Goal: Transaction & Acquisition: Purchase product/service

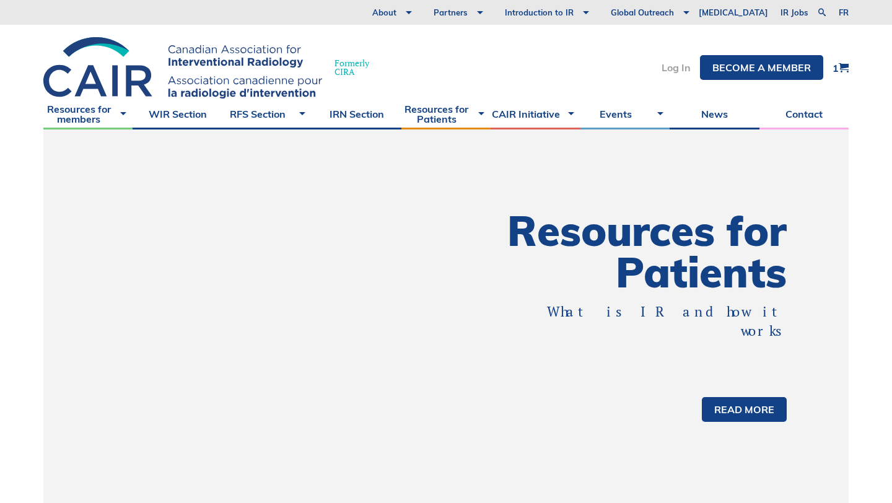
click at [674, 69] on link "Log In" at bounding box center [675, 68] width 29 height 10
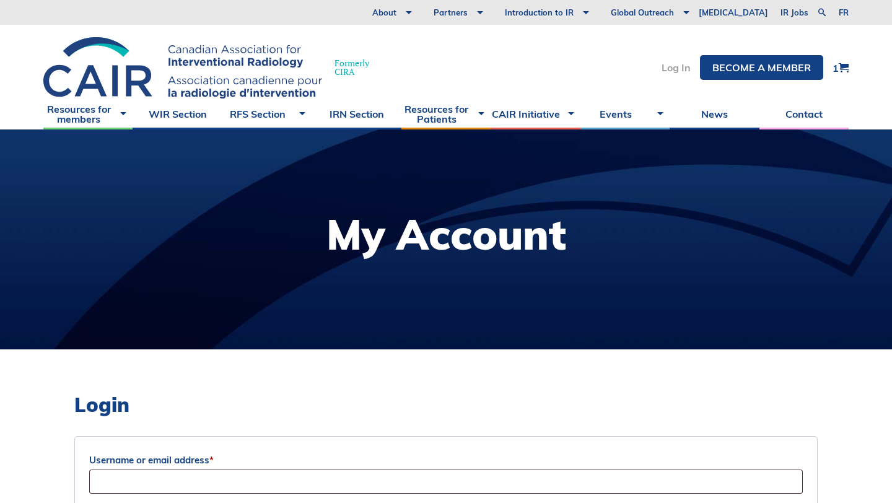
click at [668, 67] on link "Log In" at bounding box center [675, 68] width 29 height 10
click at [734, 64] on link "Become a member" at bounding box center [761, 67] width 123 height 25
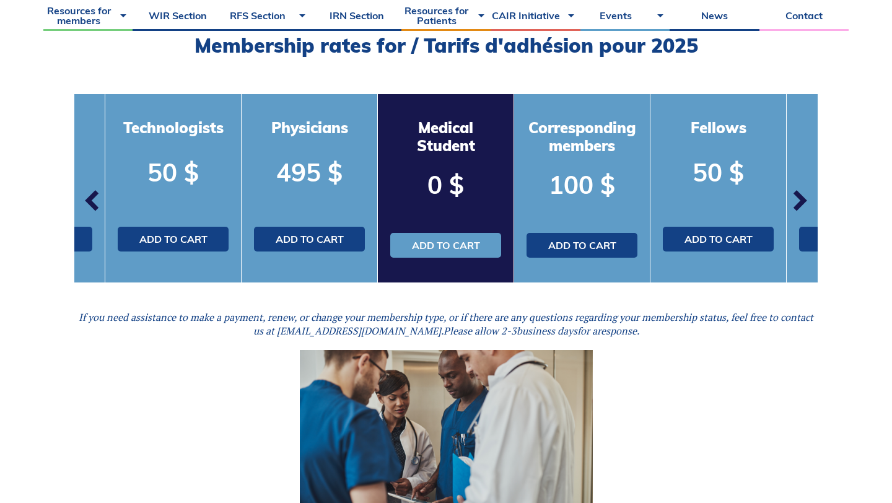
scroll to position [392, 0]
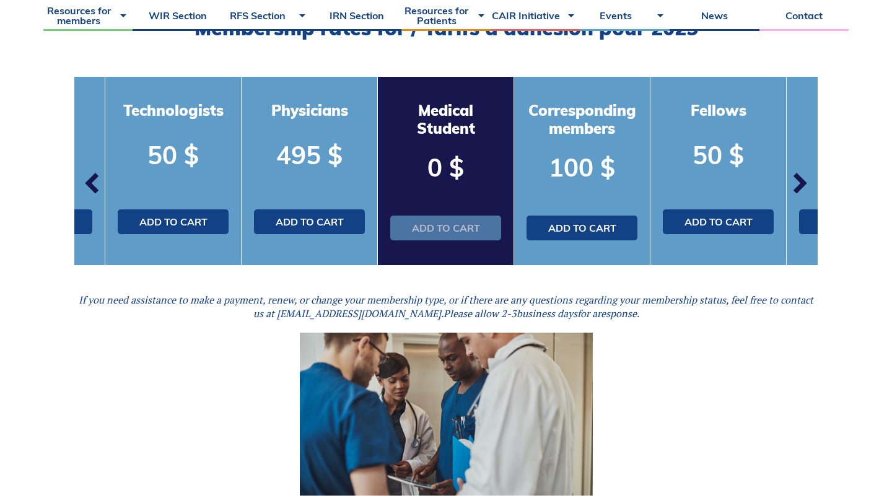
click at [469, 225] on link "Add to cart" at bounding box center [445, 227] width 111 height 25
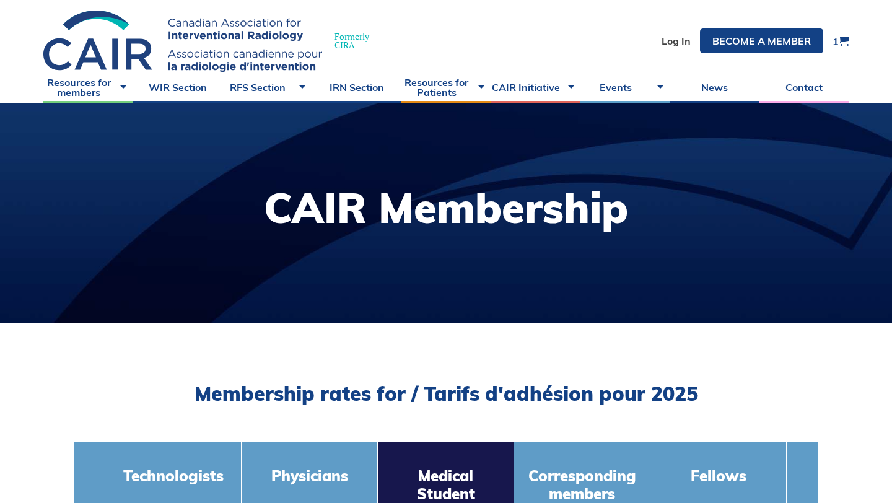
scroll to position [0, 0]
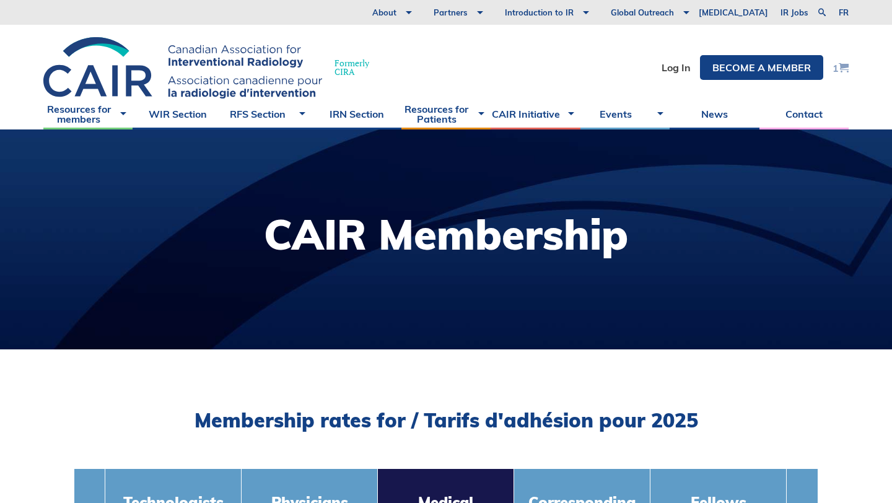
click at [845, 68] on span at bounding box center [843, 68] width 10 height 10
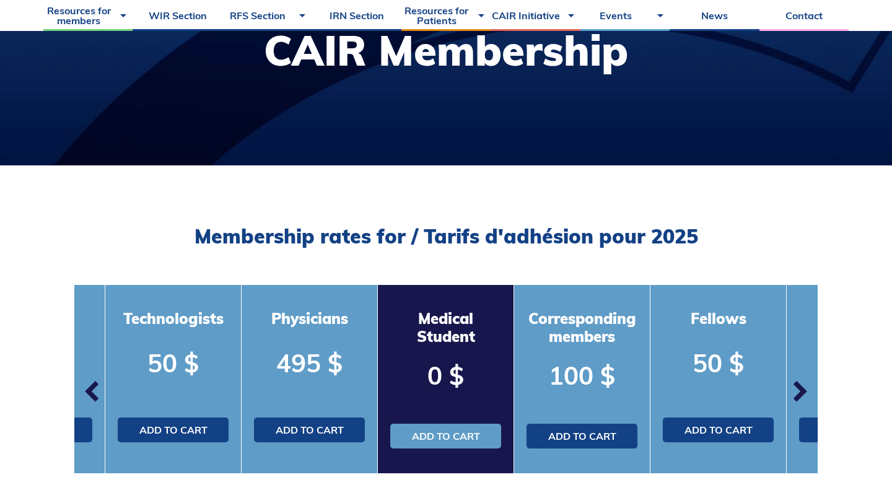
scroll to position [233, 0]
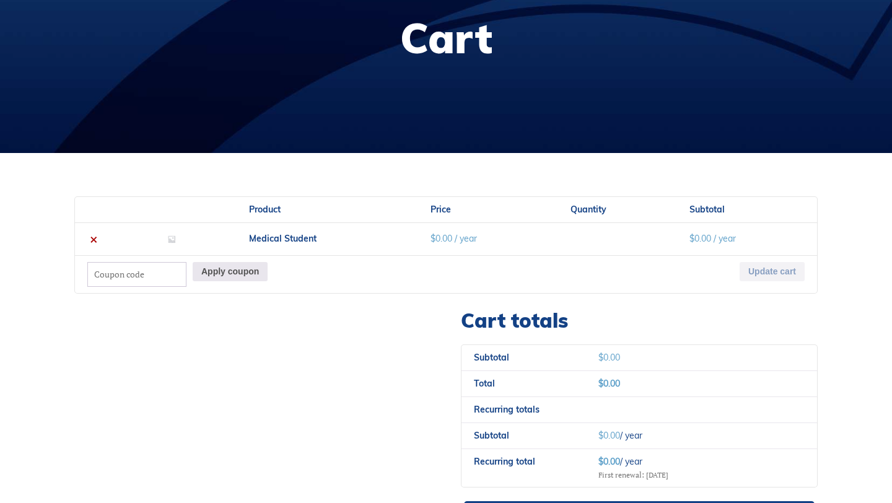
scroll to position [424, 0]
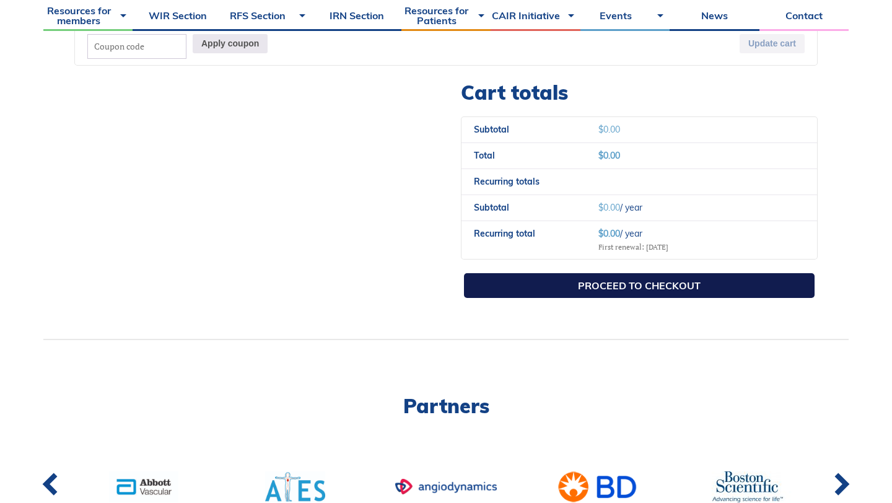
click at [684, 285] on link "Proceed to checkout" at bounding box center [639, 285] width 350 height 25
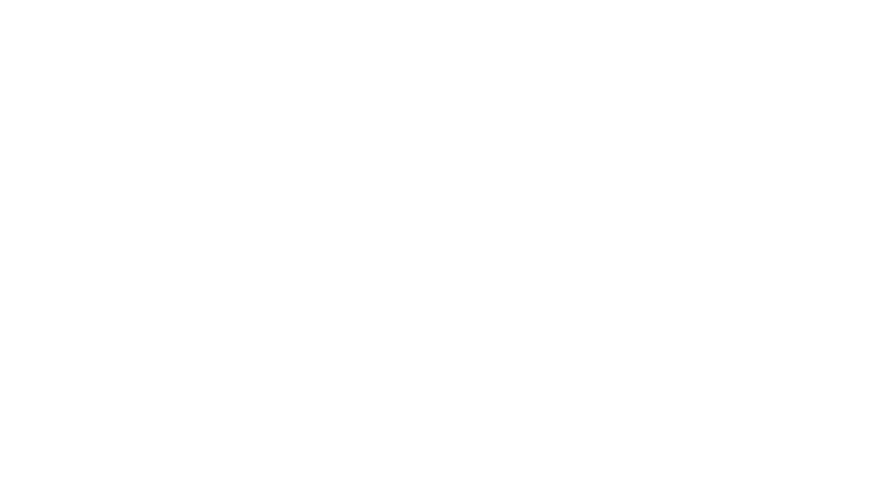
select select "QC"
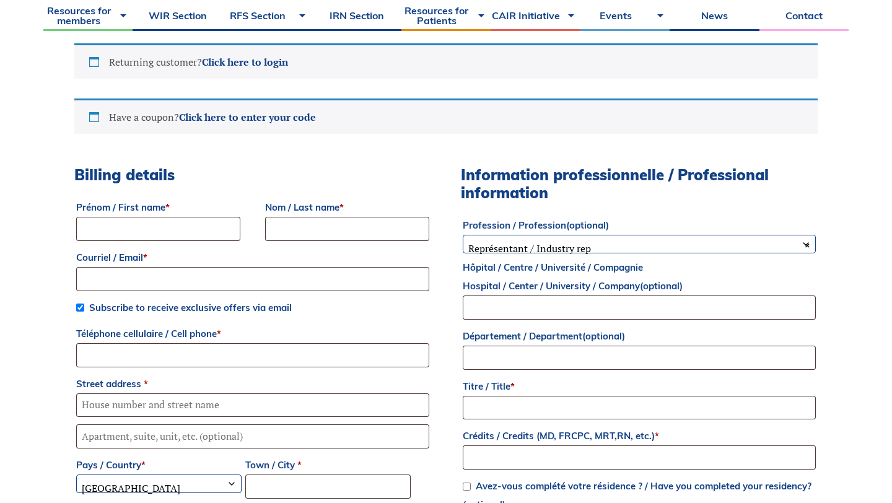
scroll to position [349, 0]
click at [178, 232] on input "Prénom / First name *" at bounding box center [158, 229] width 164 height 24
type input "Phoebe"
click at [308, 225] on input "Nom / Last name *" at bounding box center [347, 229] width 164 height 24
type input "Ji"
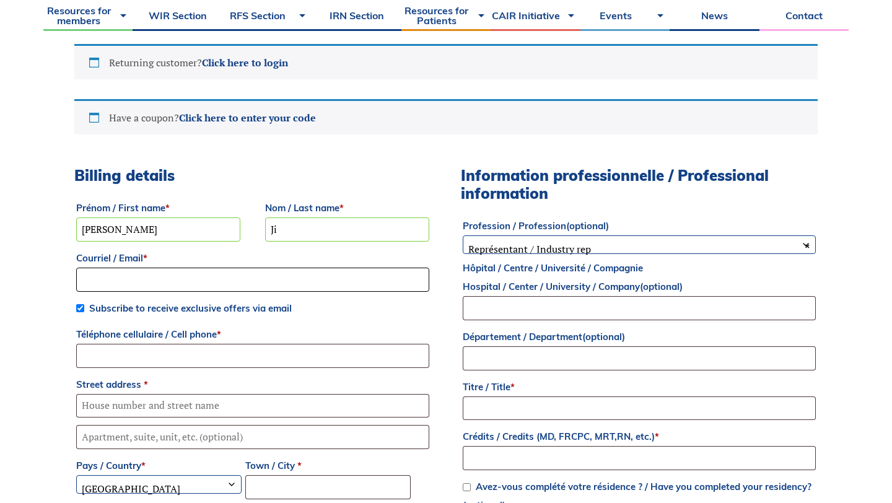
click at [288, 267] on input "Courriel / Email *" at bounding box center [252, 279] width 353 height 24
click at [287, 269] on input "Courriel / Email *" at bounding box center [252, 279] width 353 height 24
type input "[PERSON_NAME][EMAIL_ADDRESS][DOMAIN_NAME]"
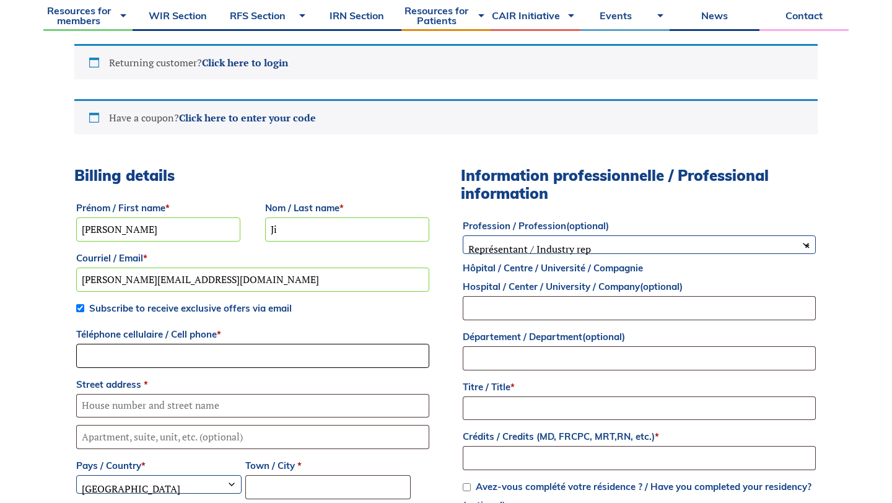
click at [230, 344] on input "Téléphone cellulaire / Cell phone *" at bounding box center [252, 356] width 353 height 24
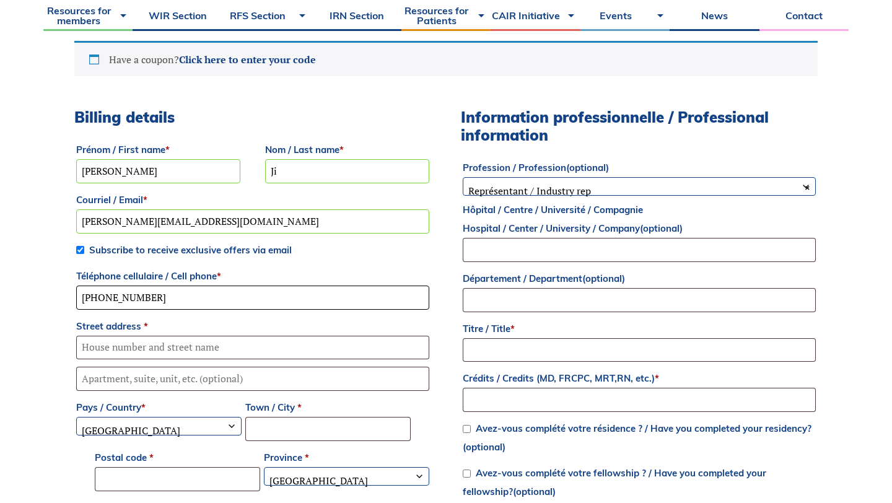
scroll to position [461, 0]
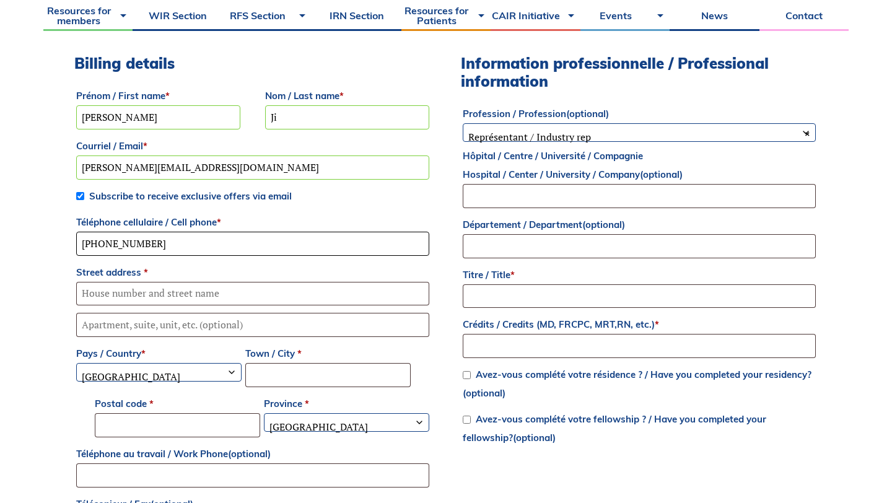
type input "[PHONE_NUMBER]"
click at [192, 286] on input "Street address *" at bounding box center [252, 294] width 353 height 24
type input "[STREET_ADDRESS]"
click at [316, 375] on input "Town / City *" at bounding box center [327, 375] width 165 height 24
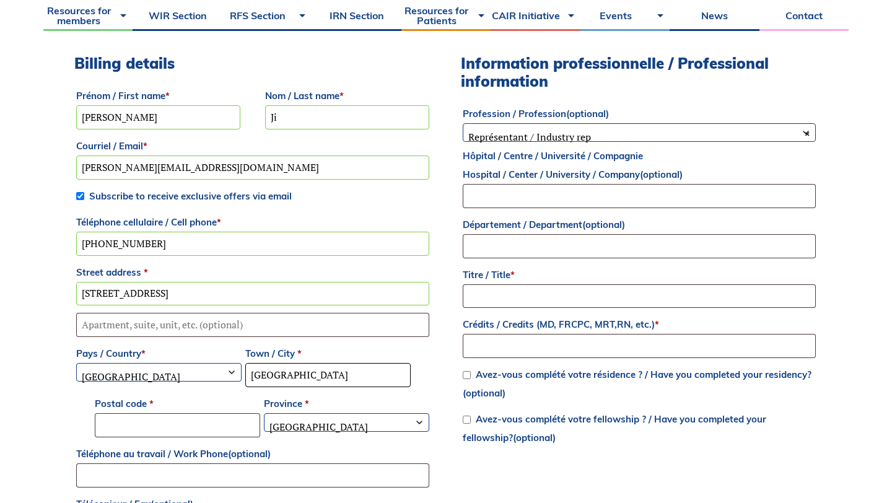
type input "Mississauga"
click at [226, 413] on input "Postal code *" at bounding box center [177, 425] width 165 height 24
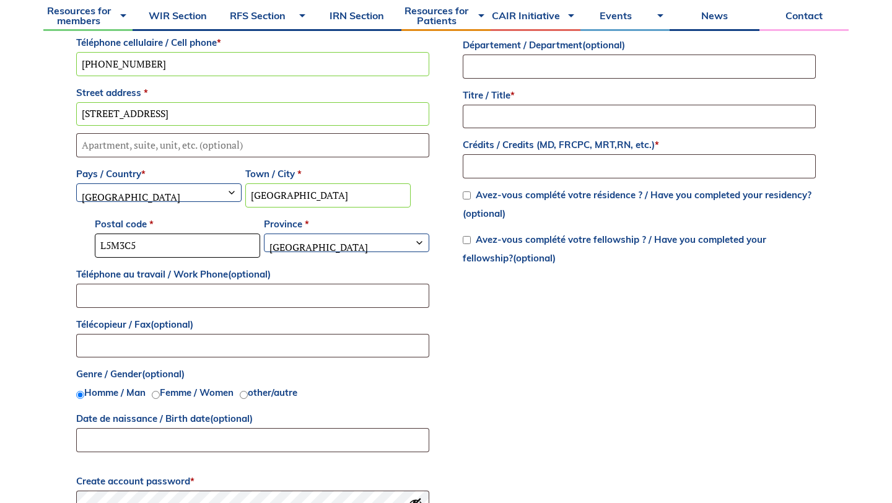
scroll to position [659, 0]
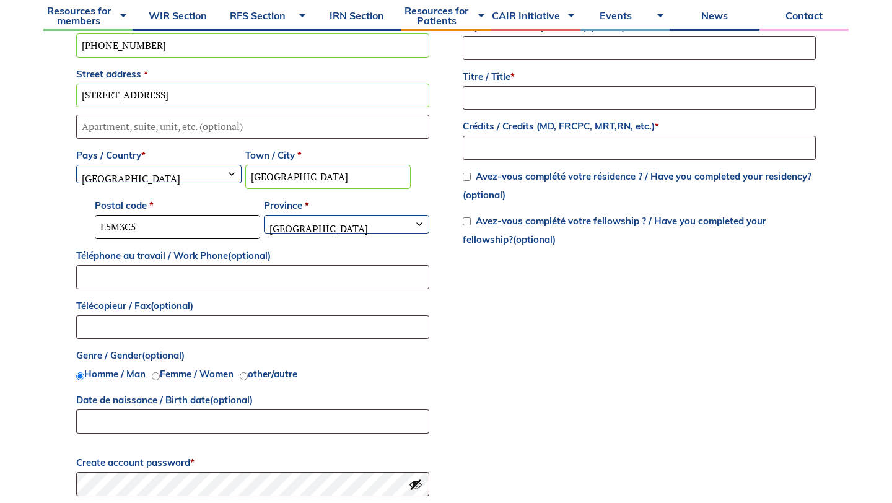
type input "L5M3C5"
click at [310, 213] on label "Province *" at bounding box center [346, 205] width 165 height 19
click at [264, 214] on select "Select an option… Alberta British Columbia Manitoba New Brunswick Newfoundland …" at bounding box center [263, 214] width 1 height 1
click at [307, 226] on span "Quebec" at bounding box center [346, 228] width 164 height 26
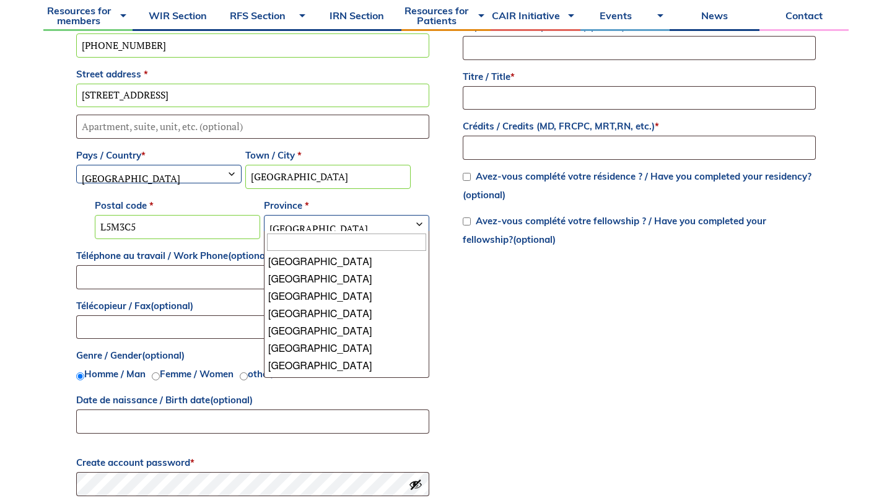
scroll to position [102, 0]
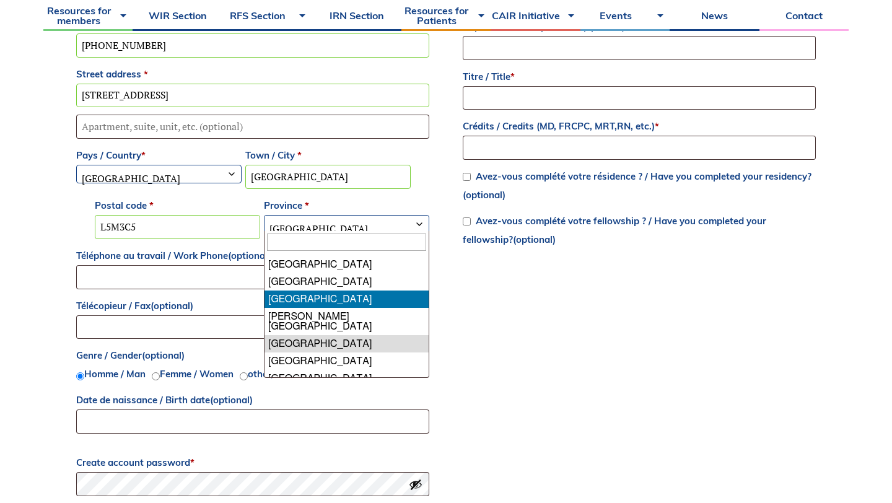
select select "ON"
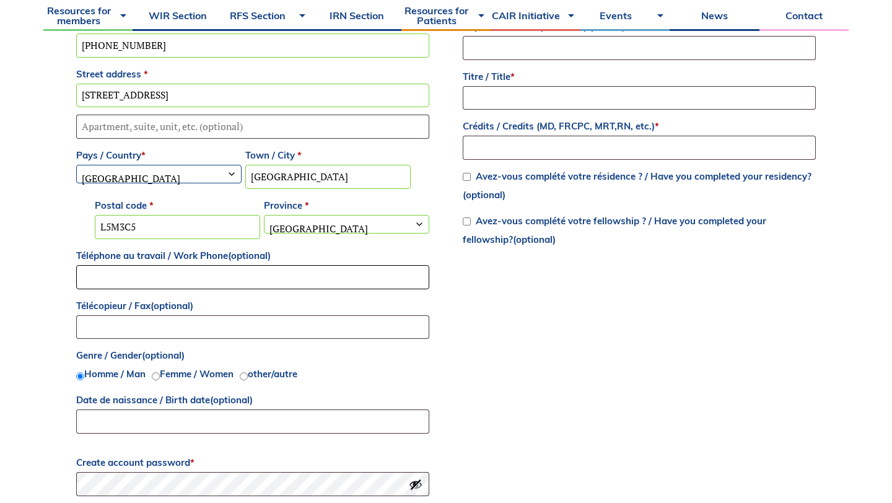
click at [248, 282] on input "Téléphone au travail / Work Phone (optional)" at bounding box center [252, 277] width 353 height 24
click at [245, 321] on input "Télécopieur / Fax (optional)" at bounding box center [252, 327] width 353 height 24
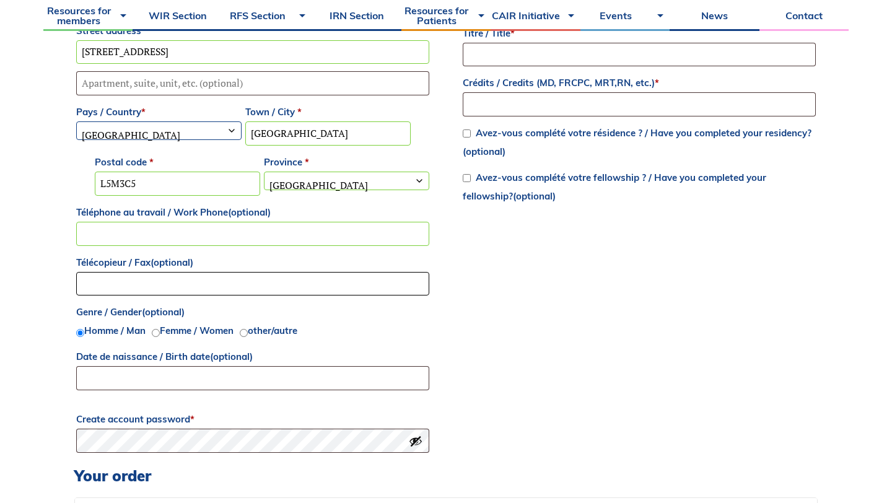
scroll to position [755, 0]
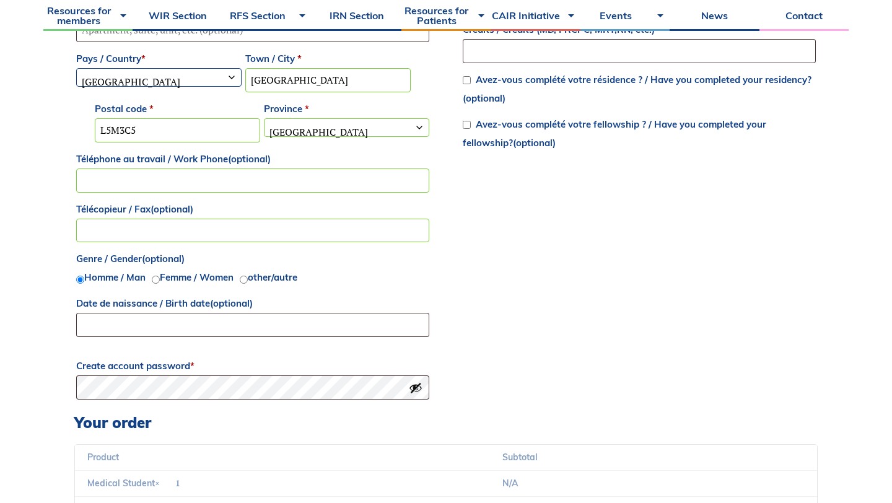
click at [197, 282] on label "Femme / Women" at bounding box center [197, 277] width 74 height 12
click at [160, 282] on input "Femme / Women" at bounding box center [156, 280] width 8 height 8
radio input "true"
click at [206, 336] on input "Date de naissance / Birth date (optional)" at bounding box center [252, 325] width 353 height 24
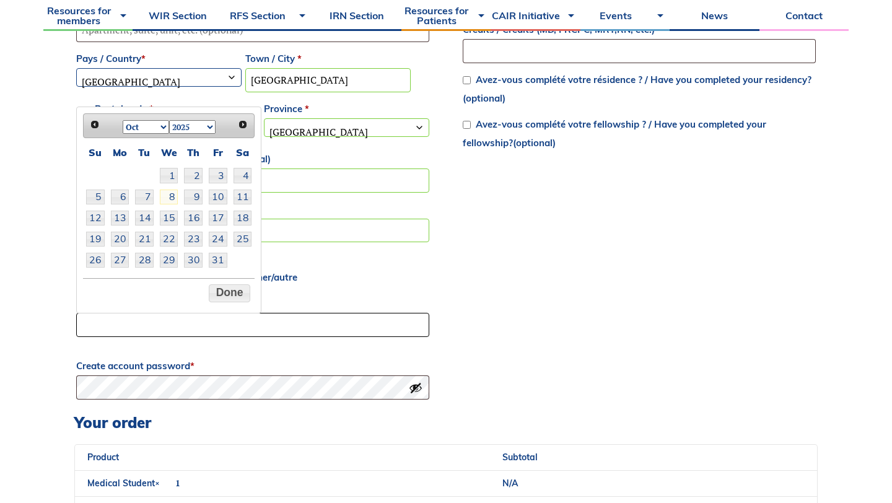
click at [324, 315] on input "Date de naissance / Birth date (optional)" at bounding box center [252, 325] width 353 height 24
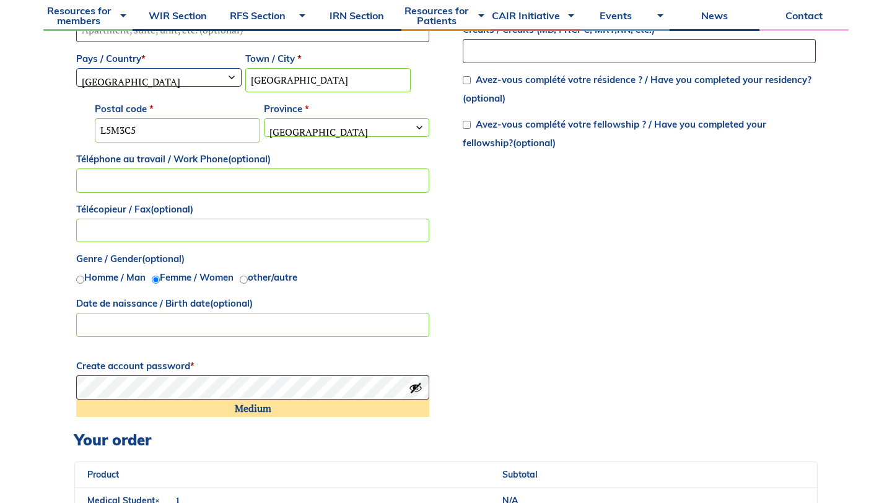
click at [553, 356] on div "Billing details Prénom / First name * Phoebe Nom / Last name * Ji Courriel / Em…" at bounding box center [445, 95] width 743 height 671
click at [412, 385] on button "Show password" at bounding box center [416, 388] width 14 height 14
click at [414, 386] on button "Hide password" at bounding box center [416, 388] width 14 height 14
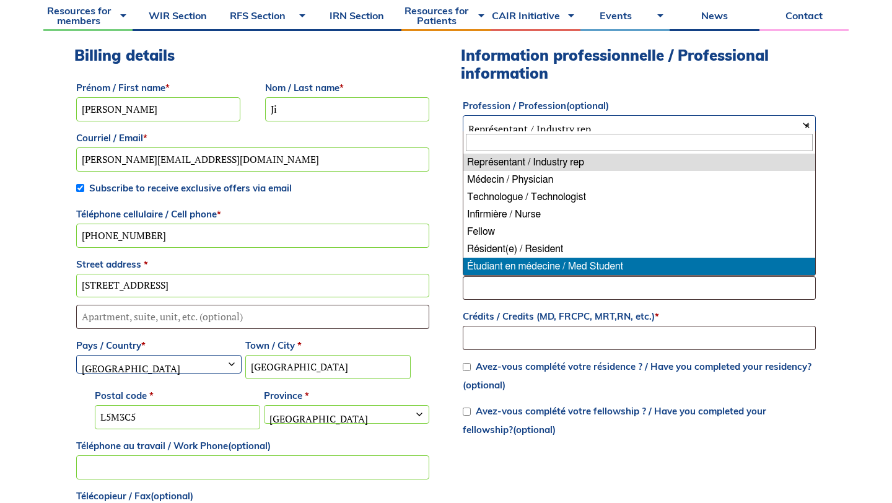
drag, startPoint x: 558, startPoint y: 179, endPoint x: 583, endPoint y: 264, distance: 88.4
select select "med_student"
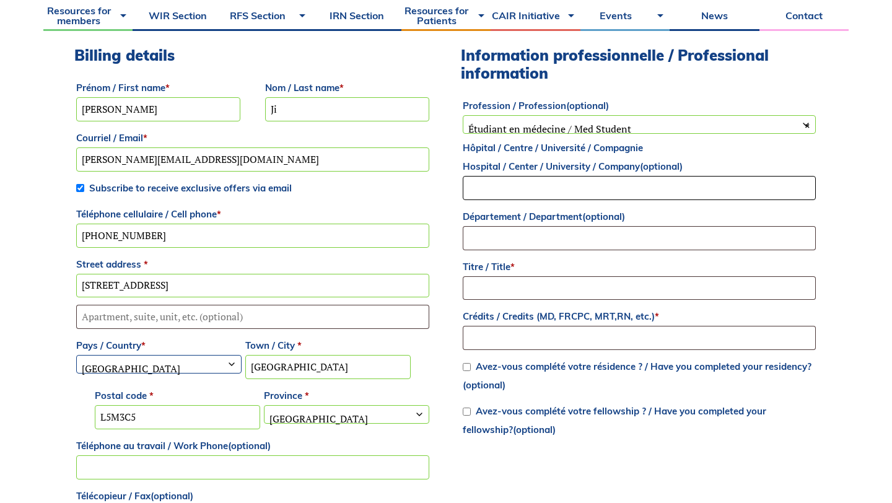
click at [565, 199] on input "Hôpital / Centre / Université / Compagnie Hospital / Center / University / Comp…" at bounding box center [639, 188] width 353 height 24
type input "U"
click at [548, 286] on input "Titre / Title *" at bounding box center [639, 288] width 353 height 24
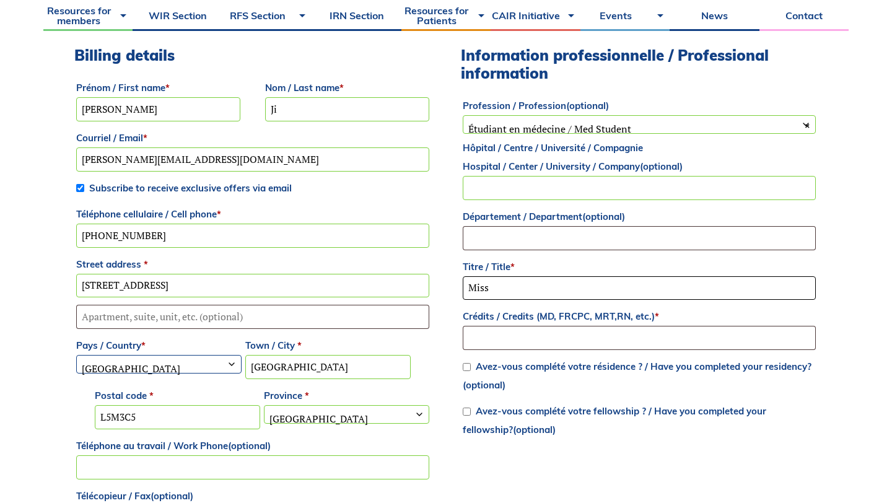
type input "Miss"
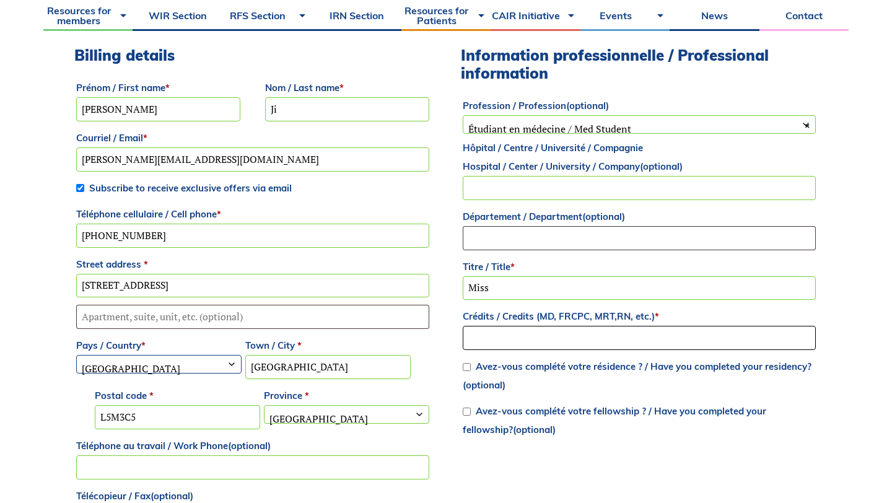
click at [583, 334] on input "Crédits / Credits (MD, FRCPC, MRT,RN, etc.) *" at bounding box center [639, 338] width 353 height 24
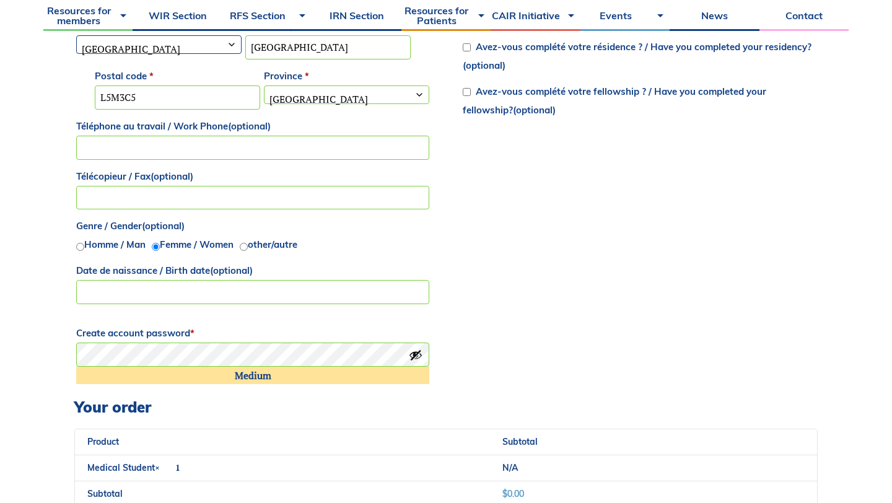
scroll to position [803, 0]
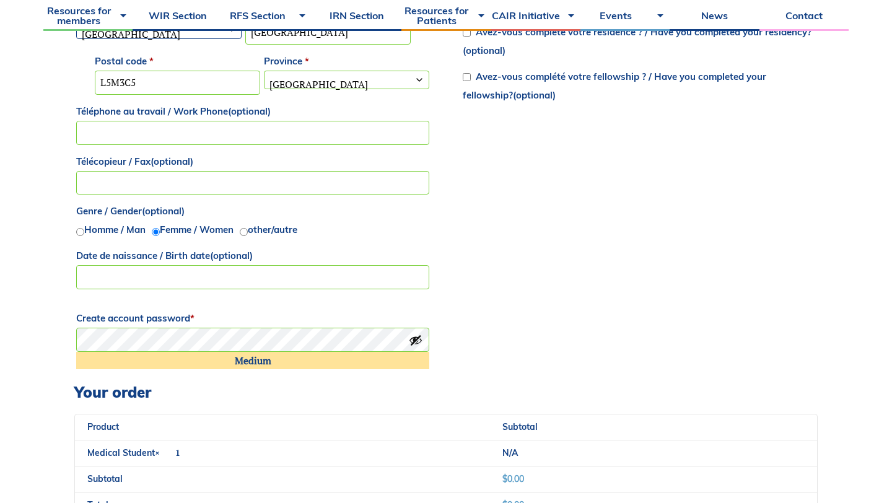
type input "N/A"
click at [330, 371] on div "Create account password * Medium" at bounding box center [252, 345] width 357 height 76
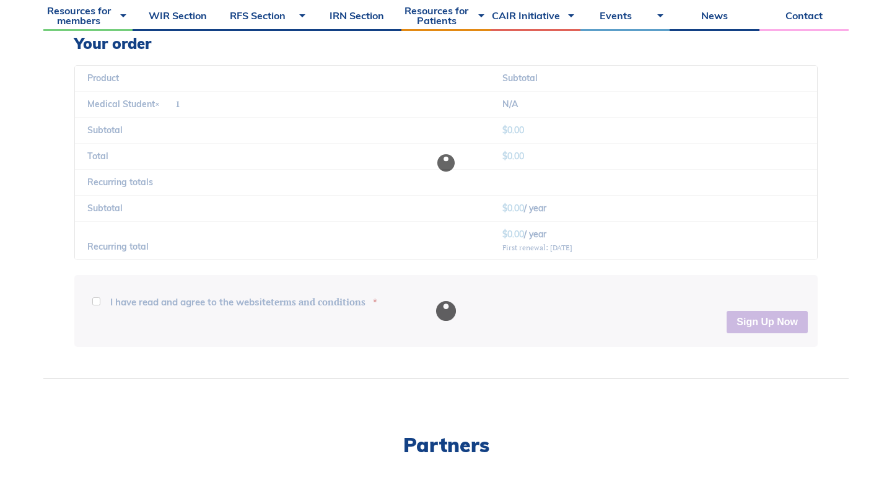
click at [762, 321] on div at bounding box center [445, 311] width 743 height 72
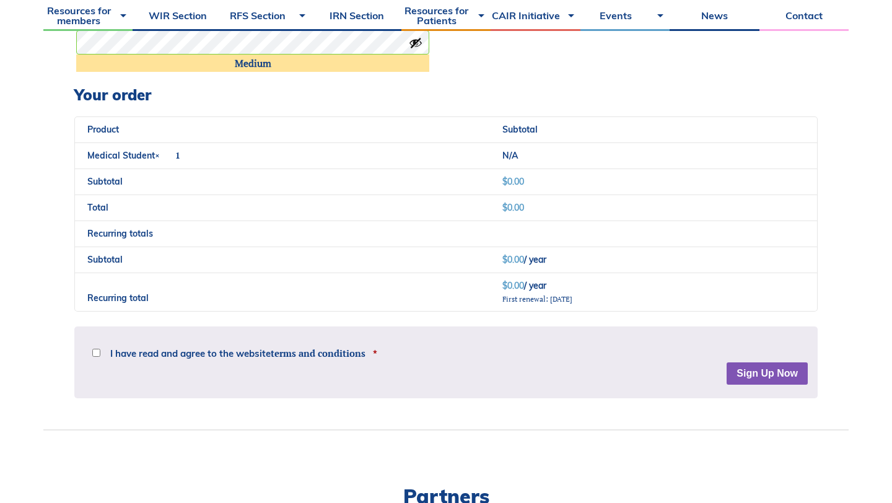
scroll to position [1179, 0]
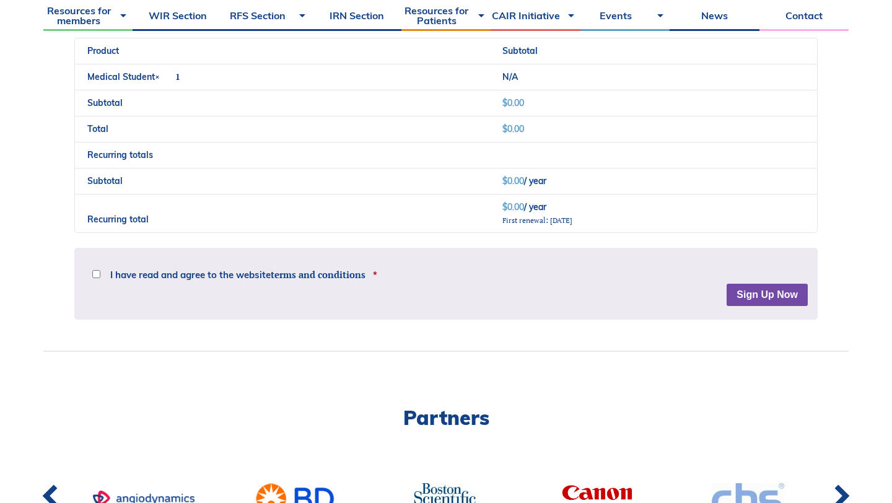
click at [768, 297] on button "Sign Up Now" at bounding box center [766, 295] width 81 height 22
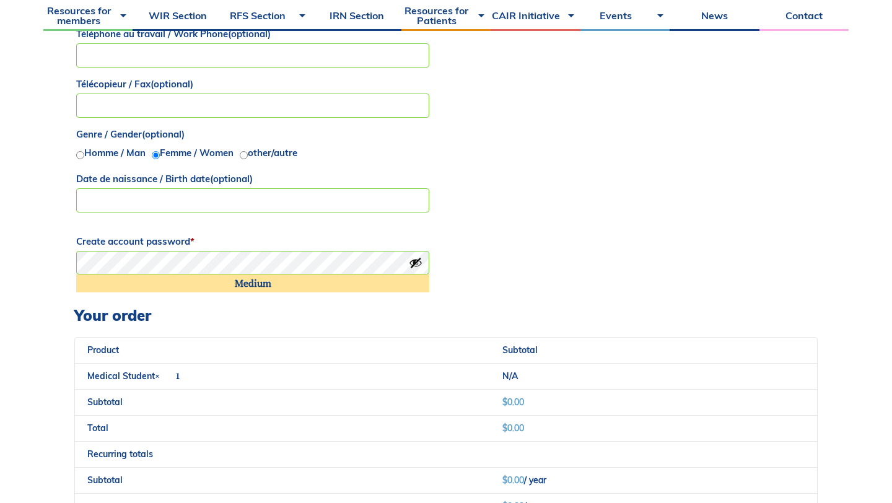
scroll to position [1324, 0]
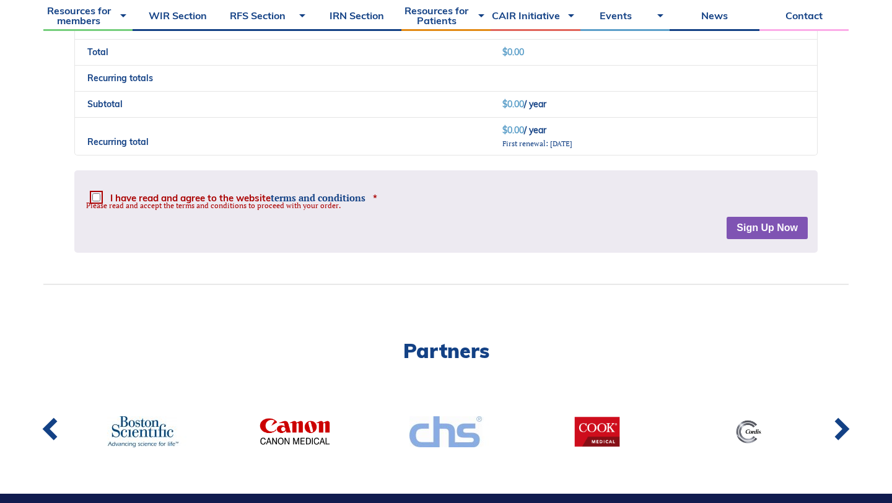
click at [146, 199] on span "I have read and agree to the website terms and conditions" at bounding box center [237, 197] width 255 height 9
click at [100, 199] on input "I have read and agree to the website terms and conditions *" at bounding box center [96, 197] width 8 height 8
checkbox input "true"
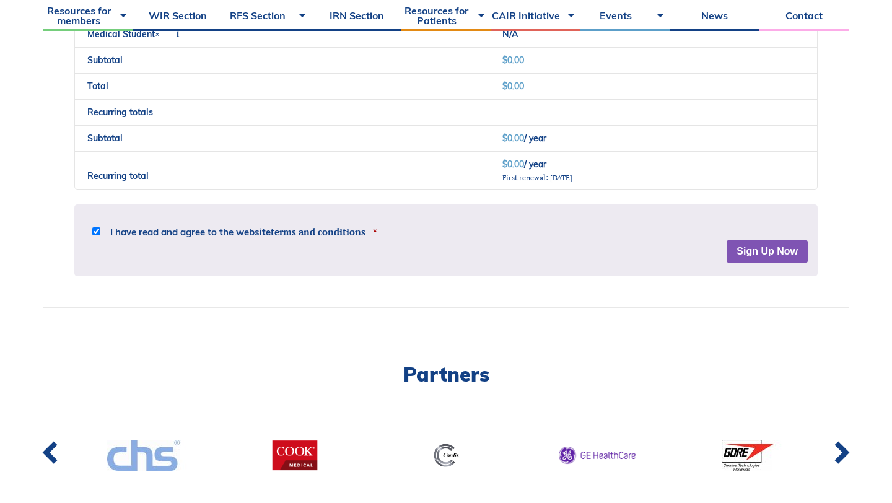
scroll to position [1333, 0]
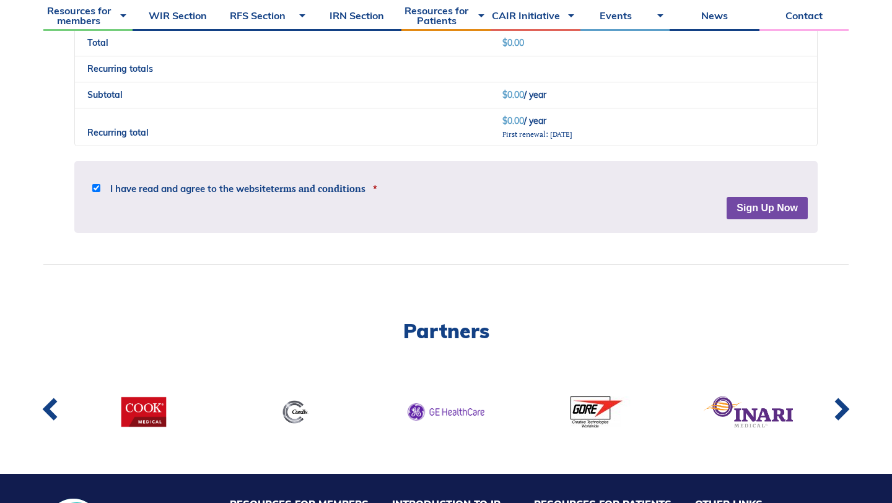
click at [770, 211] on button "Sign Up Now" at bounding box center [766, 208] width 81 height 22
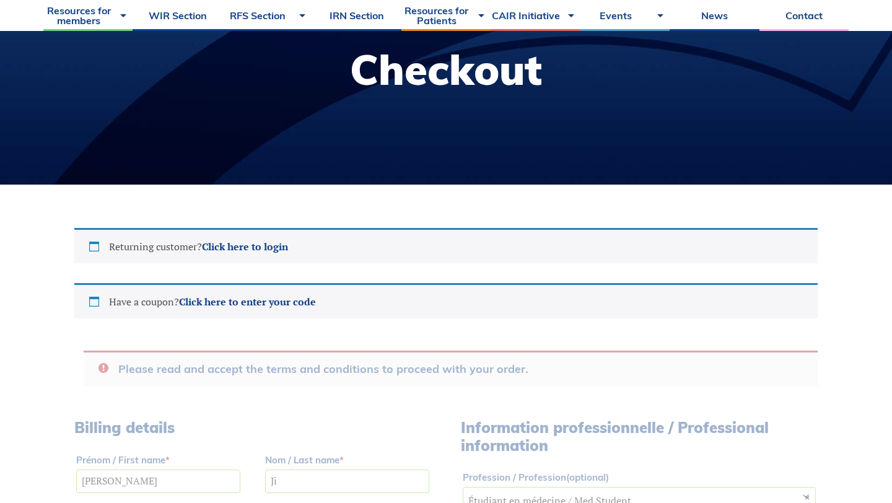
scroll to position [0, 0]
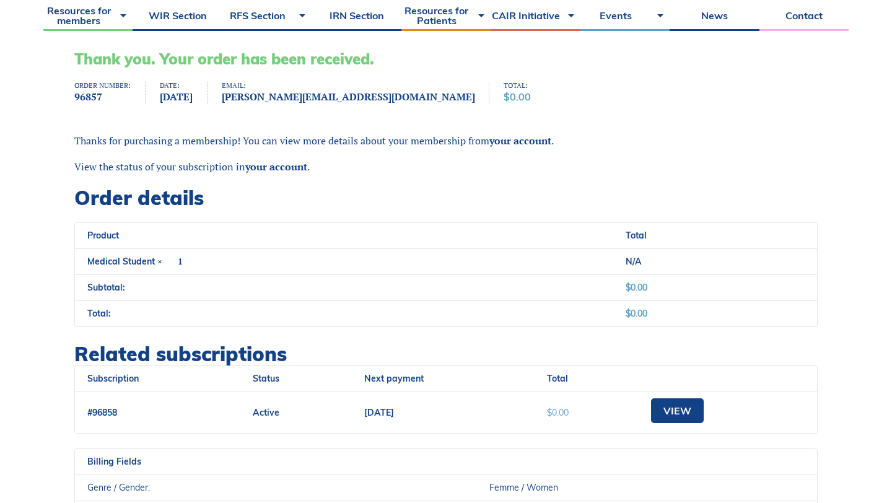
scroll to position [391, 0]
